Goal: Find specific page/section: Find specific page/section

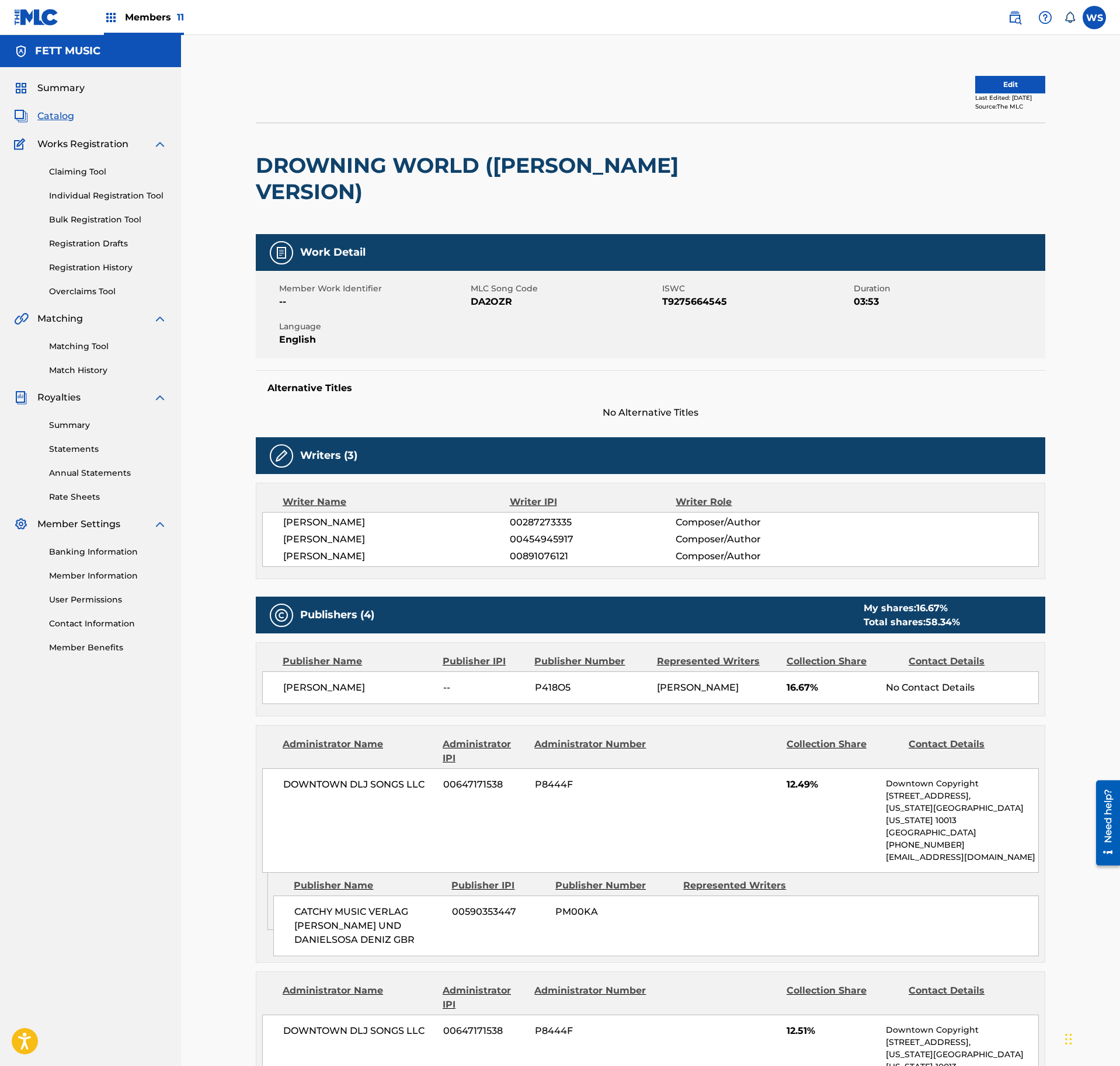
click at [173, 12] on span "Members 11" at bounding box center [154, 17] width 59 height 13
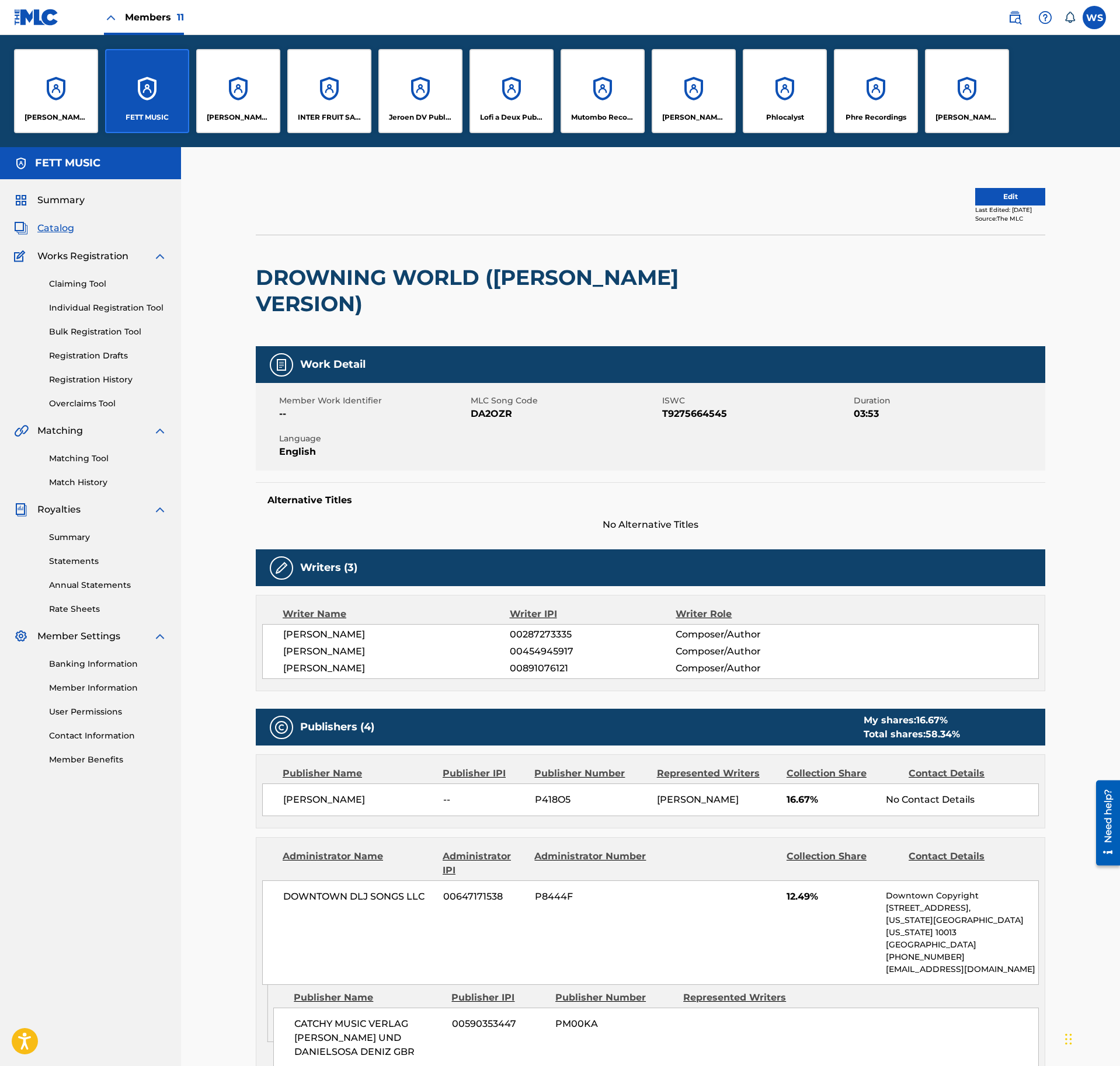
click at [327, 94] on div "INTER FRUIT SALAD S.R.O." at bounding box center [329, 90] width 84 height 84
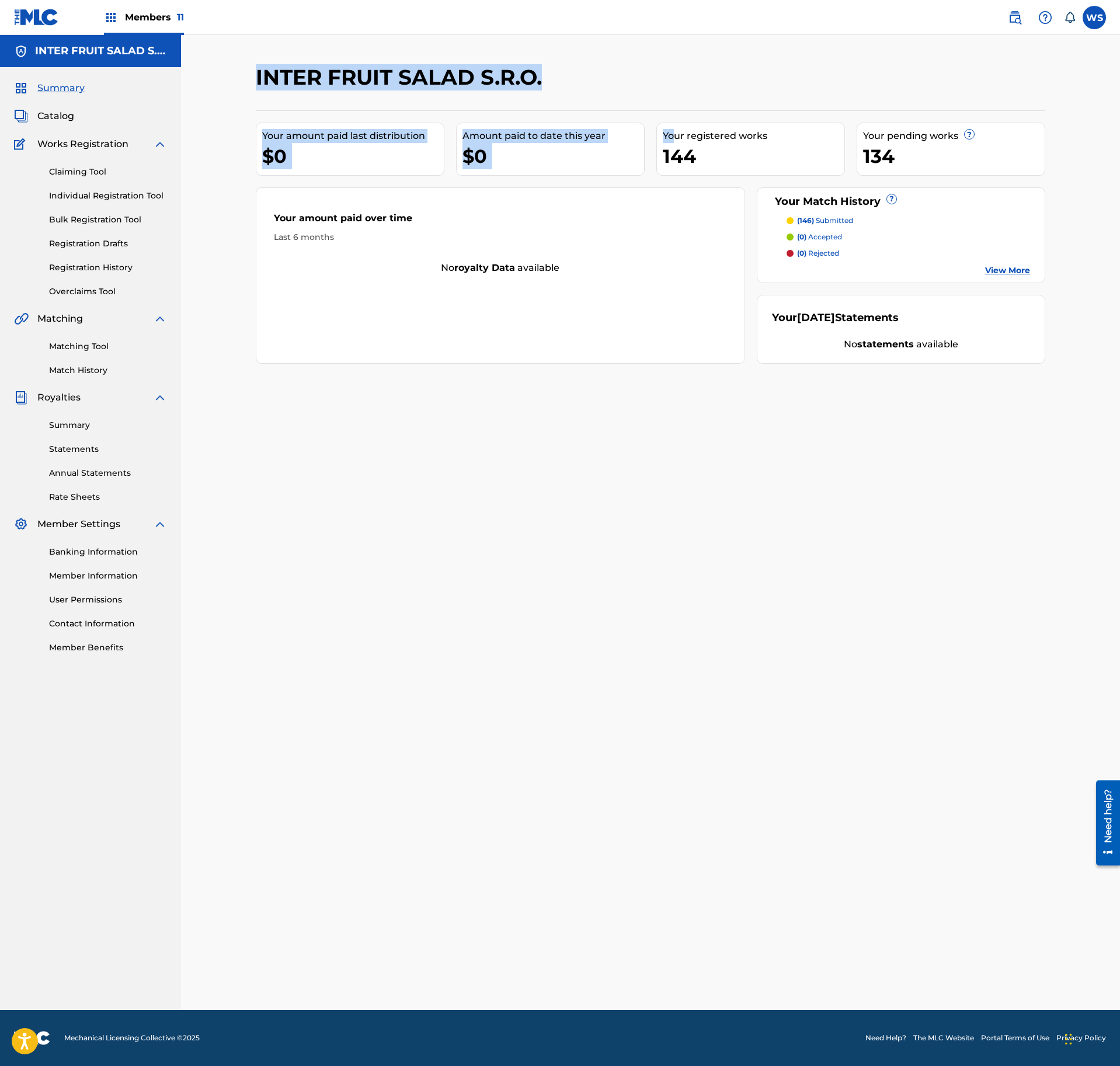
drag, startPoint x: 615, startPoint y: 63, endPoint x: 674, endPoint y: 106, distance: 73.0
click at [674, 106] on div "INTER FRUIT SALAD S.R.O. Your amount paid last distribution $0 Amount paid to d…" at bounding box center [650, 522] width 939 height 975
click at [659, 85] on div "INTER FRUIT SALAD S.R.O." at bounding box center [560, 81] width 608 height 34
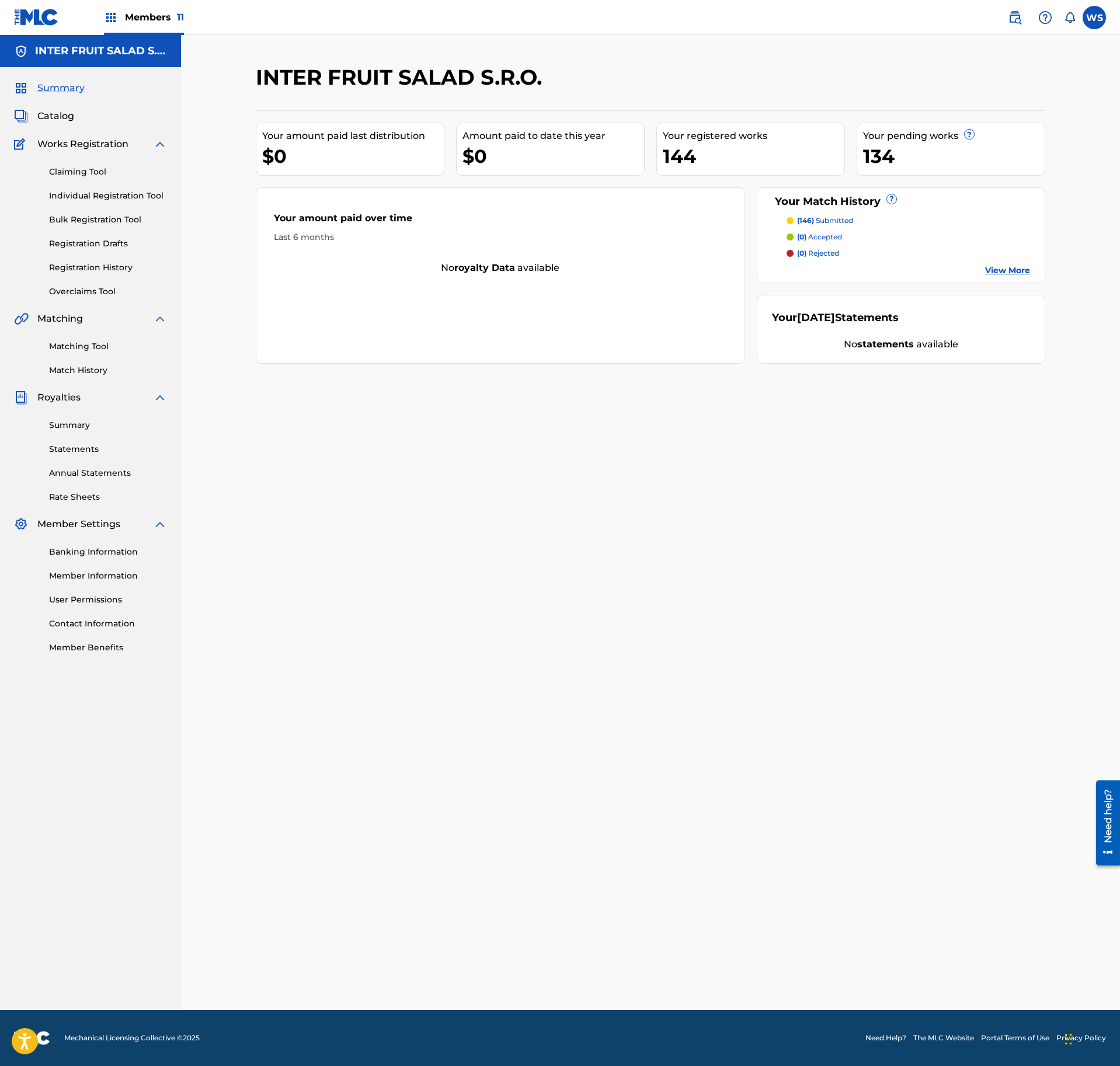
drag, startPoint x: 641, startPoint y: 68, endPoint x: 664, endPoint y: 89, distance: 31.1
click at [1009, 276] on link "View More" at bounding box center [1007, 270] width 45 height 13
